Goal: Transaction & Acquisition: Subscribe to service/newsletter

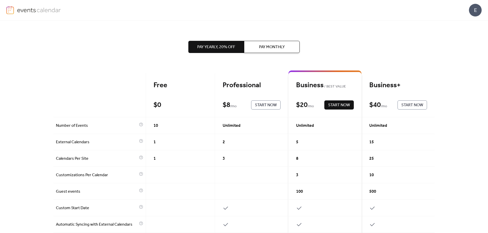
click at [259, 104] on span "Start Now" at bounding box center [266, 105] width 22 height 6
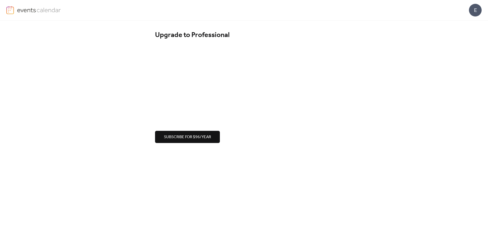
click at [180, 136] on span "Subscribe for $96/year" at bounding box center [187, 137] width 47 height 6
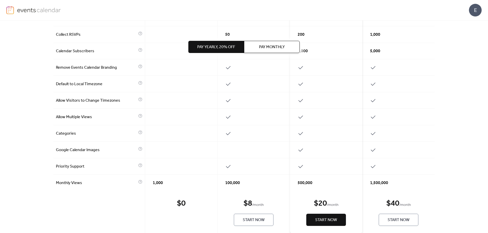
scroll to position [217, 0]
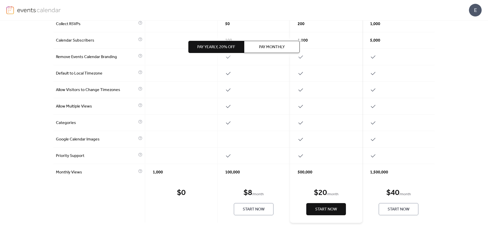
click at [256, 209] on span "Start Now" at bounding box center [254, 210] width 22 height 6
